Goal: Navigation & Orientation: Go to known website

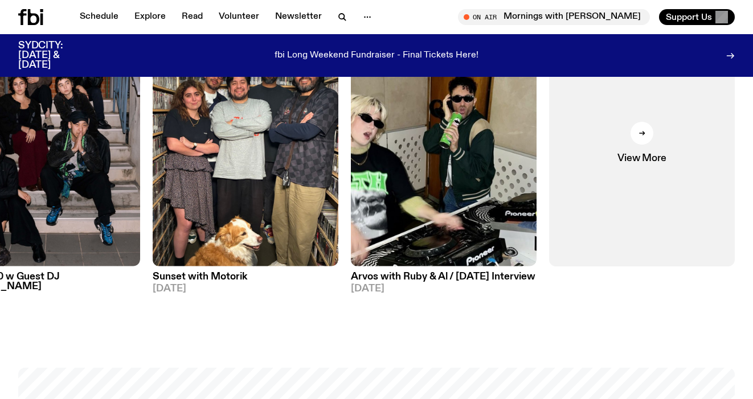
scroll to position [575, 0]
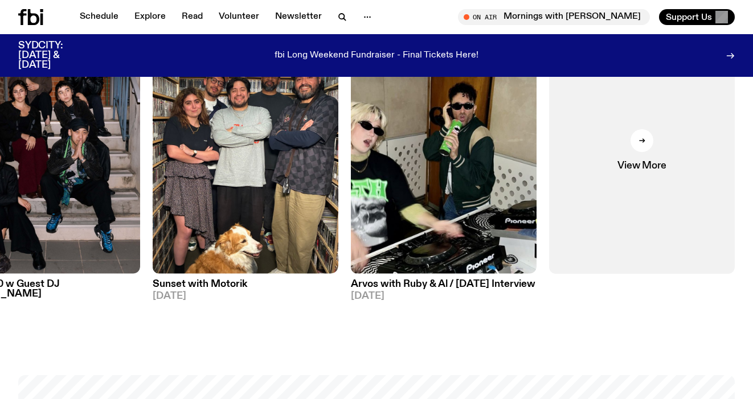
click at [279, 185] on img at bounding box center [246, 150] width 186 height 248
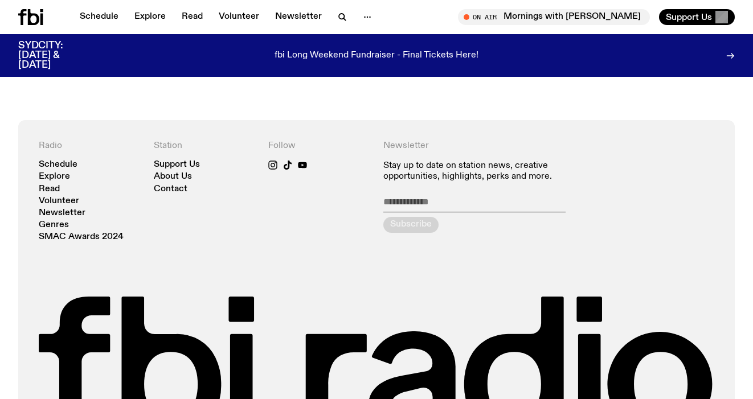
scroll to position [750, 0]
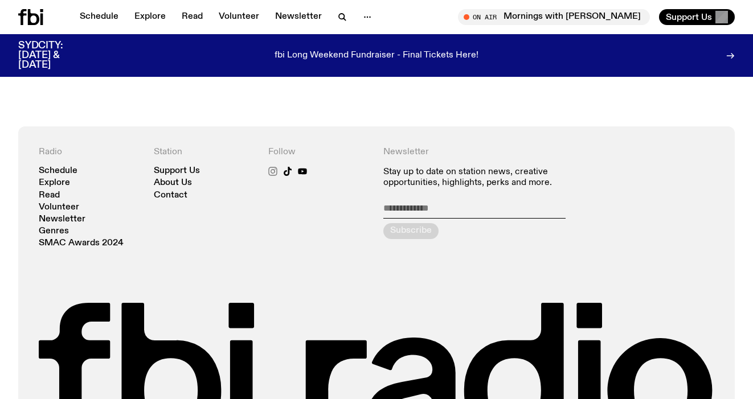
click at [271, 173] on icon at bounding box center [272, 171] width 9 height 9
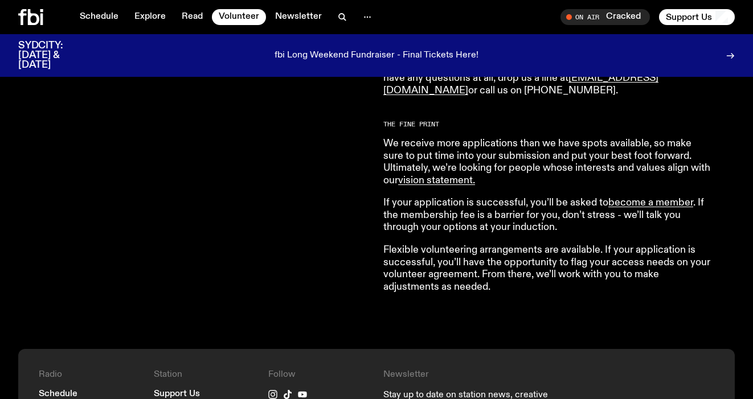
scroll to position [916, 0]
click at [643, 205] on link "become a member" at bounding box center [651, 203] width 85 height 10
